Goal: Task Accomplishment & Management: Complete application form

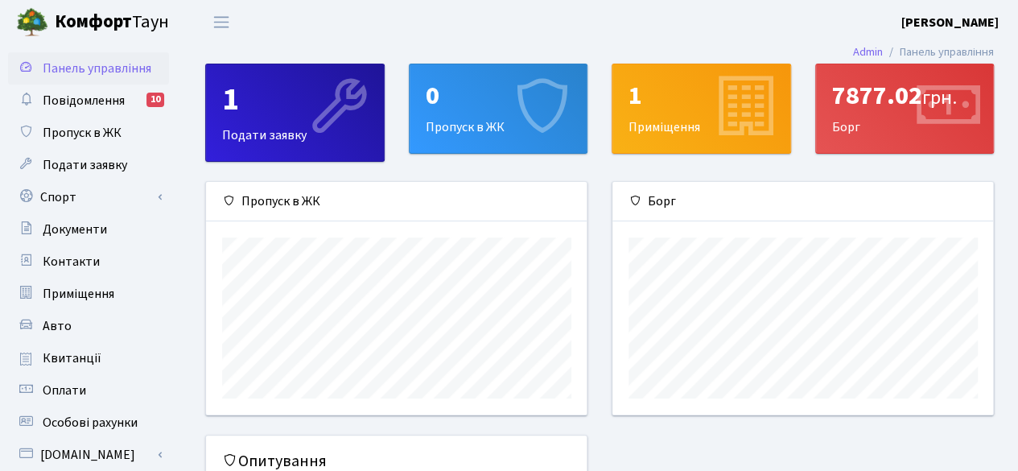
scroll to position [232, 381]
click at [496, 83] on div "0" at bounding box center [499, 95] width 146 height 31
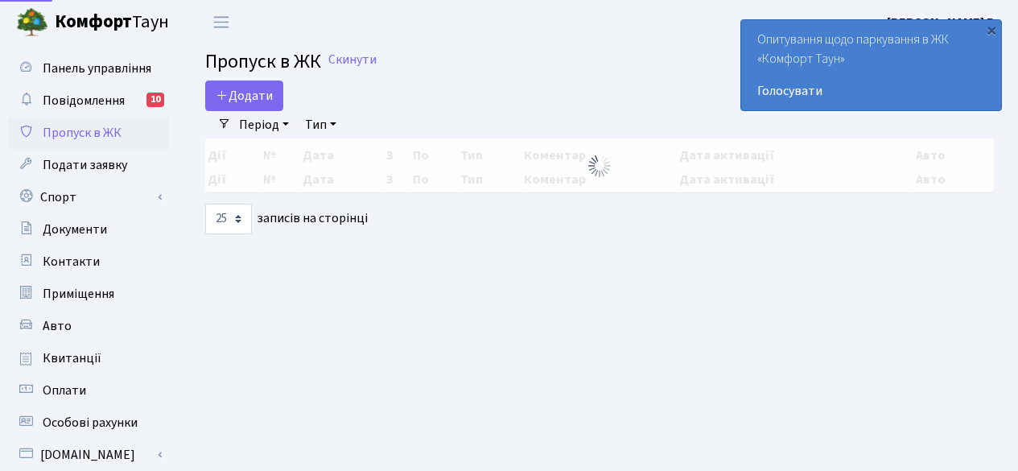
select select "25"
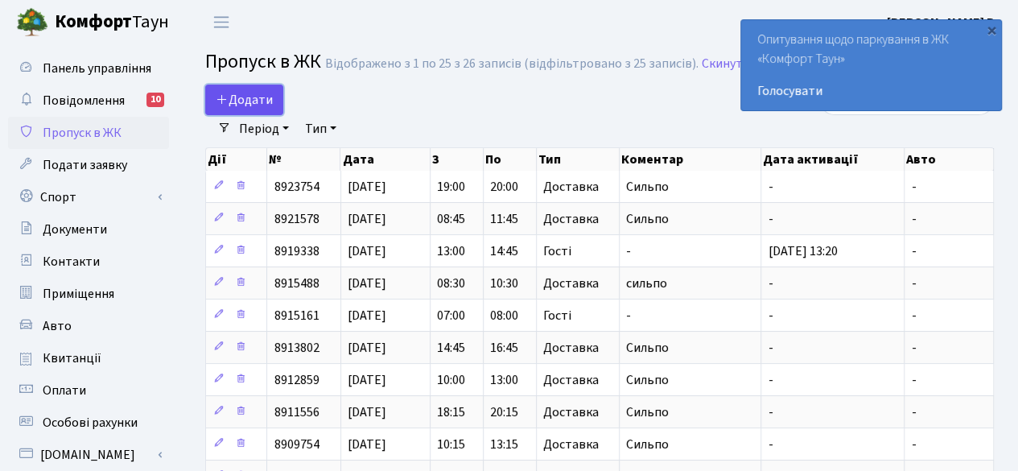
click at [239, 96] on span "Додати" at bounding box center [244, 100] width 57 height 18
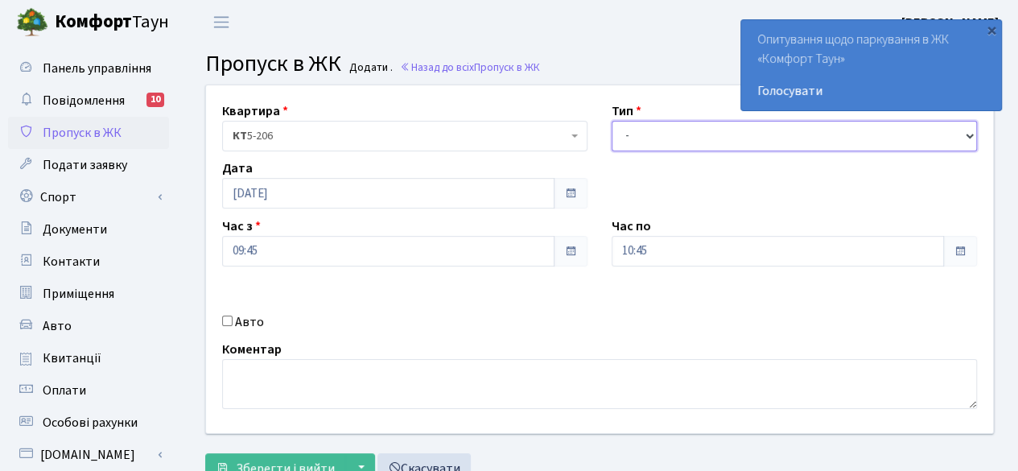
click at [726, 129] on select "- Доставка Таксі Гості Сервіс" at bounding box center [793, 136] width 365 height 31
select select "1"
click at [611, 121] on select "- Доставка Таксі Гості Сервіс" at bounding box center [793, 136] width 365 height 31
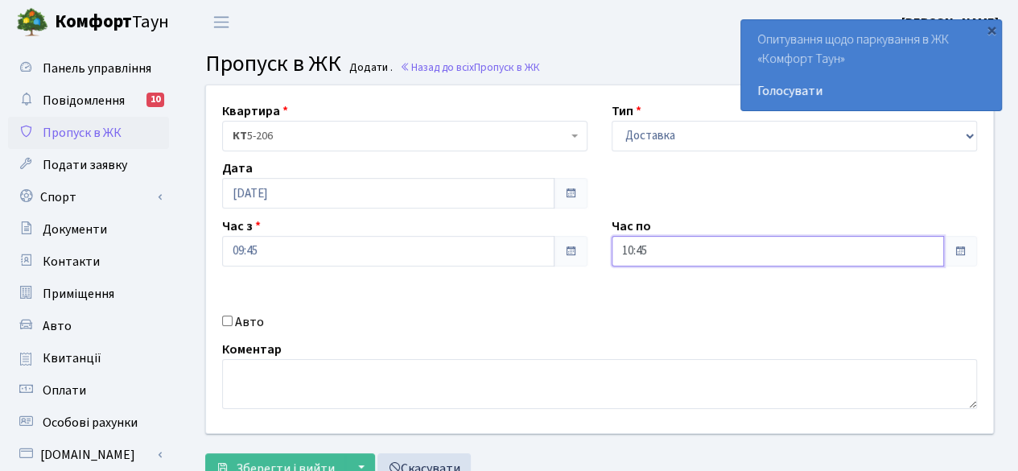
click at [927, 250] on input "10:45" at bounding box center [777, 251] width 332 height 31
click at [651, 67] on icon at bounding box center [655, 68] width 43 height 43
type input "12:45"
click at [588, 292] on div "Квартира <b>КТ</b>&nbsp;&nbsp;&nbsp;&nbsp;5-206 КТ 5-206 Тип - Доставка Таксі Г…" at bounding box center [599, 258] width 811 height 347
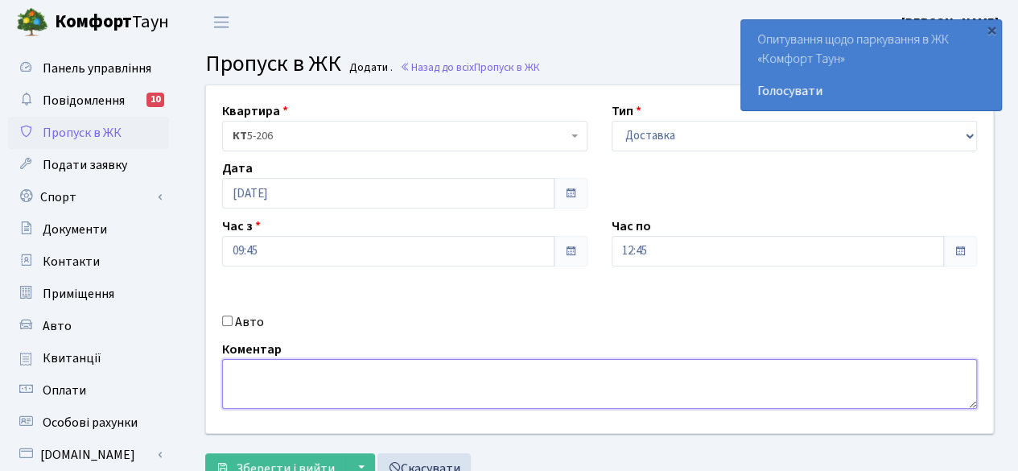
click at [401, 387] on textarea at bounding box center [599, 384] width 755 height 50
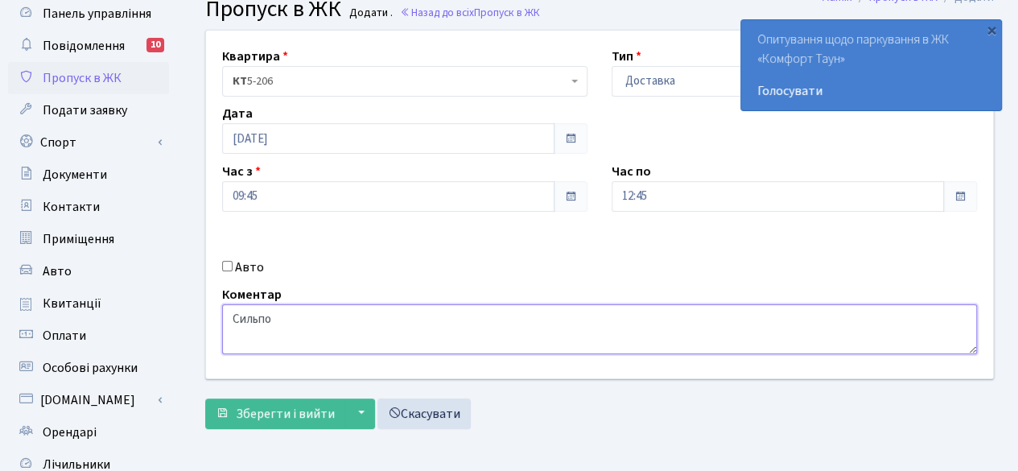
scroll to position [80, 0]
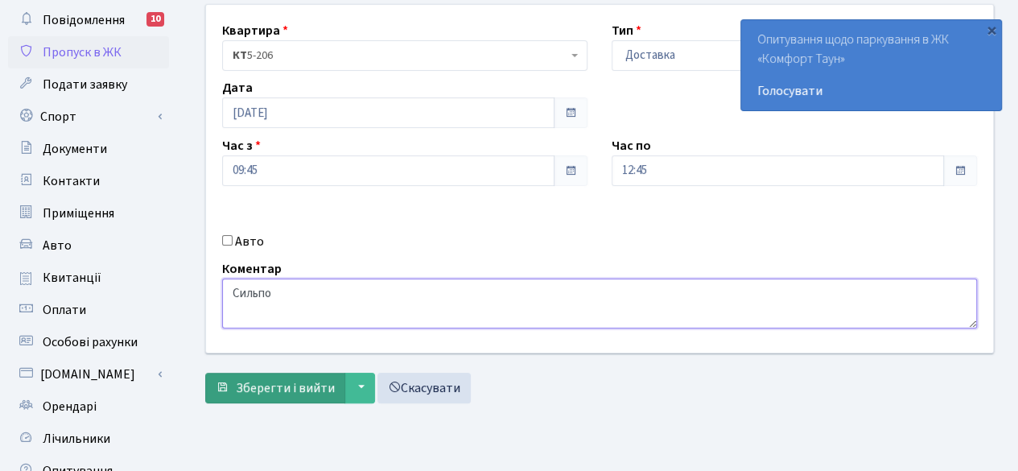
type textarea "Сильпо"
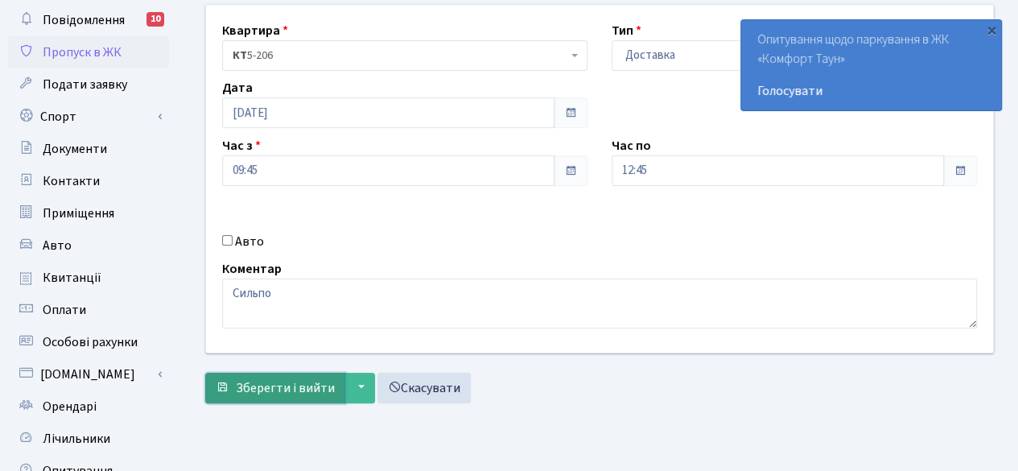
click at [273, 385] on span "Зберегти і вийти" at bounding box center [285, 388] width 99 height 18
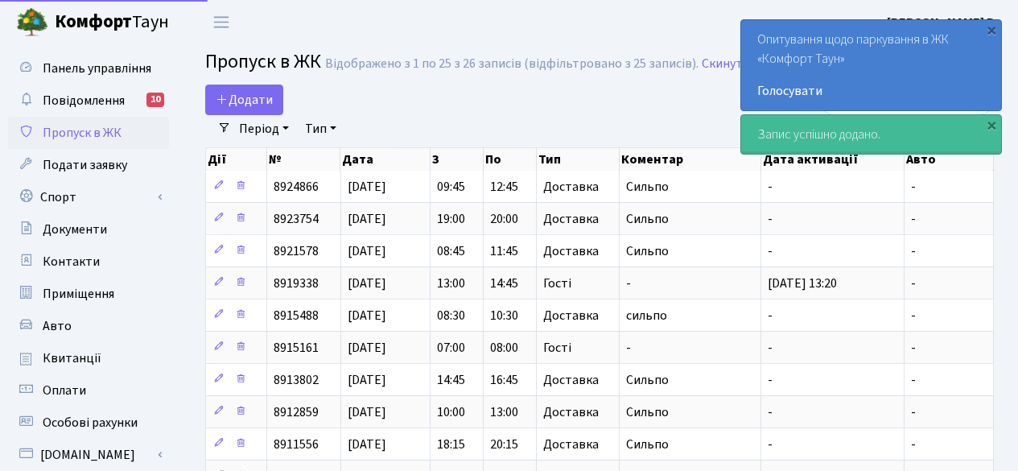
select select "25"
